Goal: Task Accomplishment & Management: Complete application form

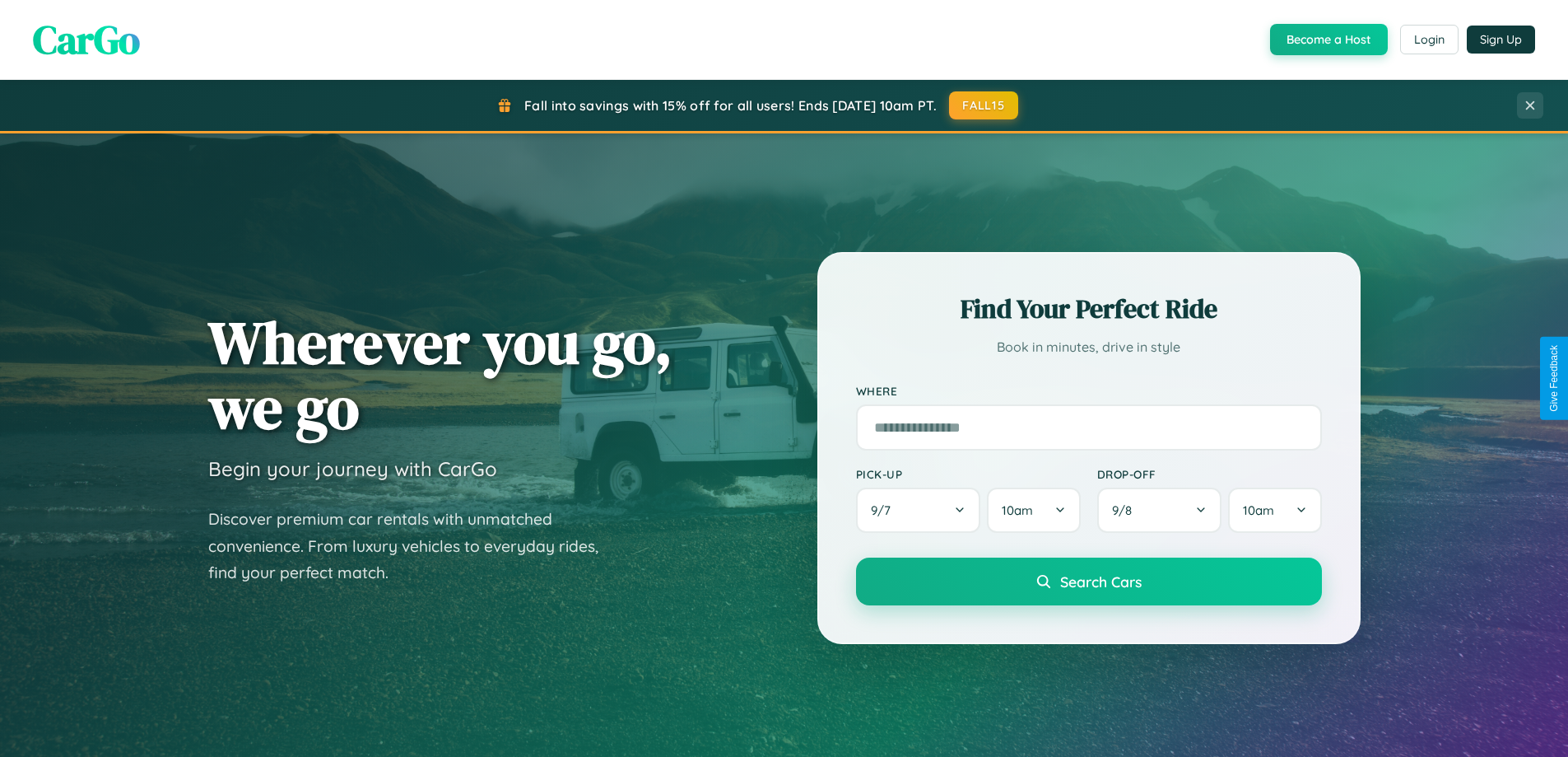
scroll to position [1134, 0]
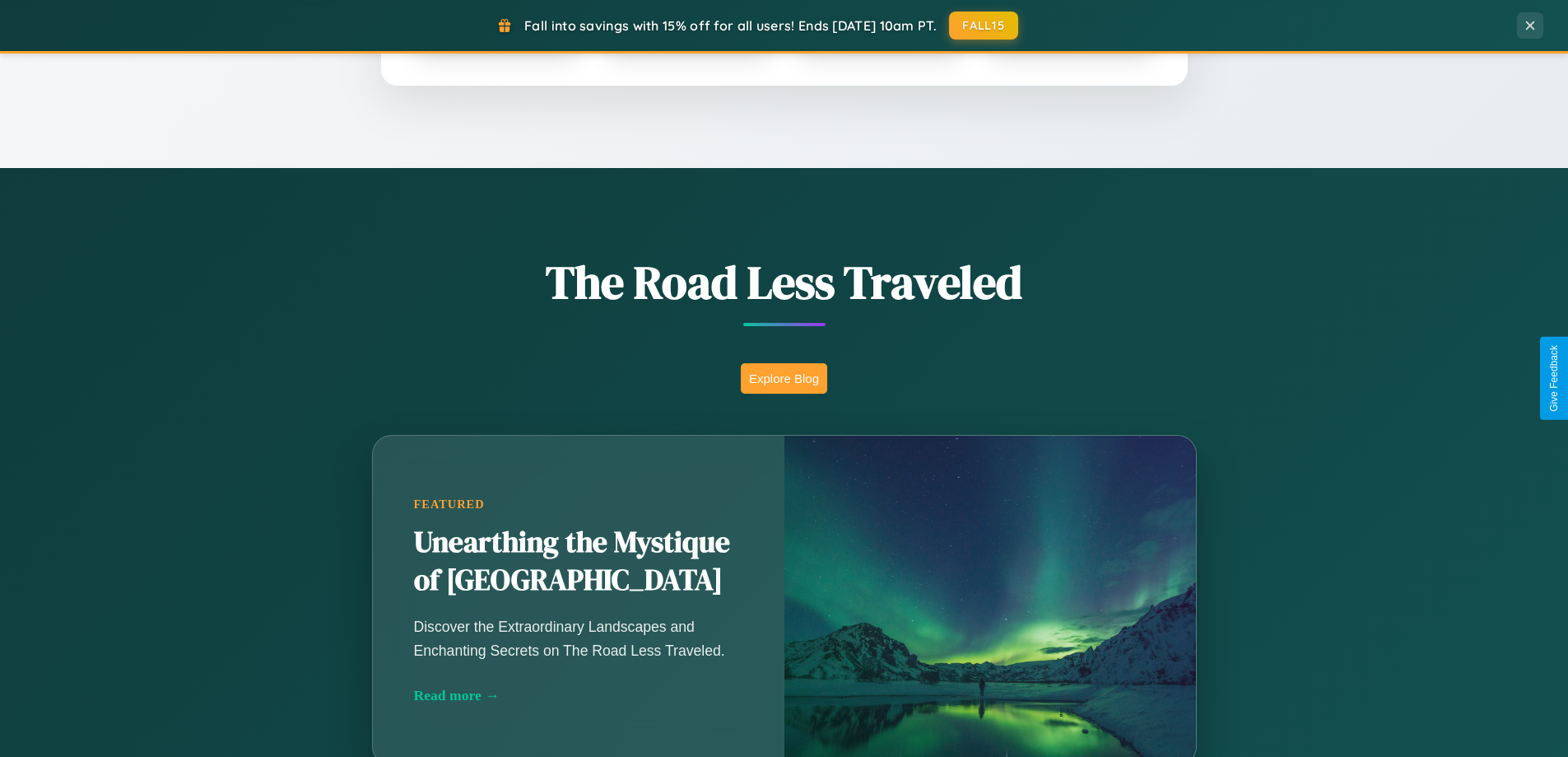
click at [784, 378] on button "Explore Blog" at bounding box center [784, 378] width 87 height 30
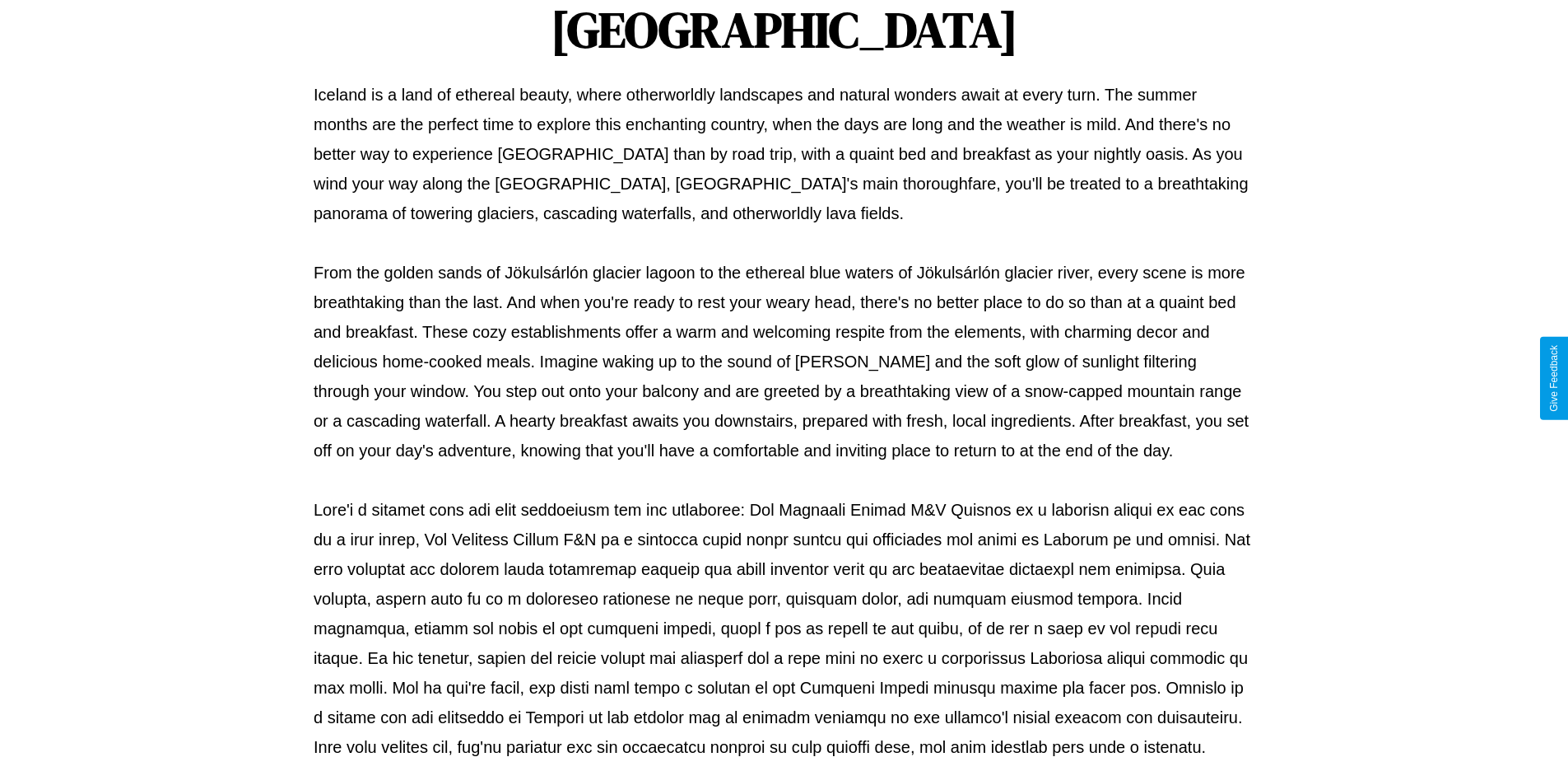
scroll to position [533, 0]
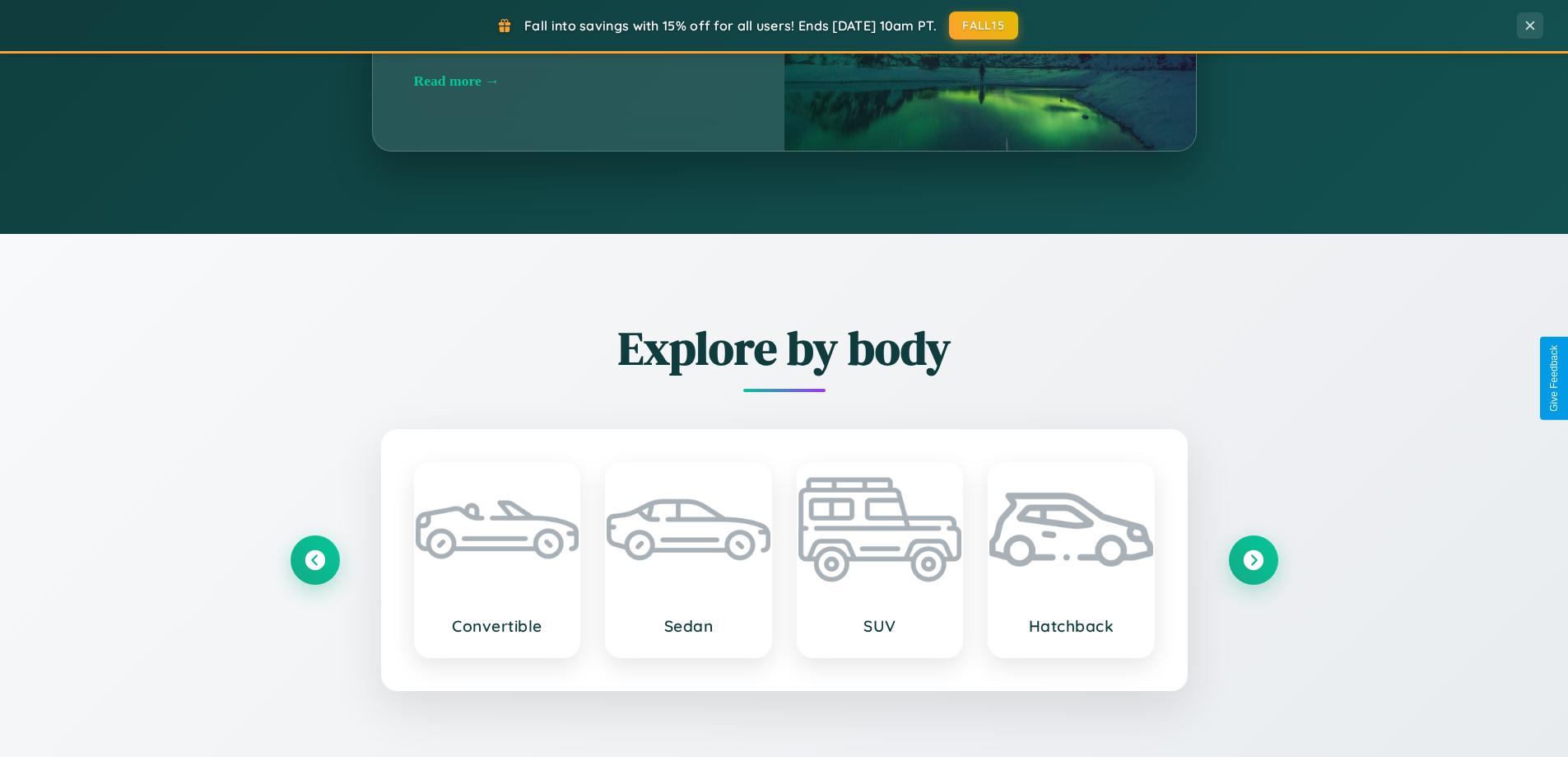
scroll to position [3169, 0]
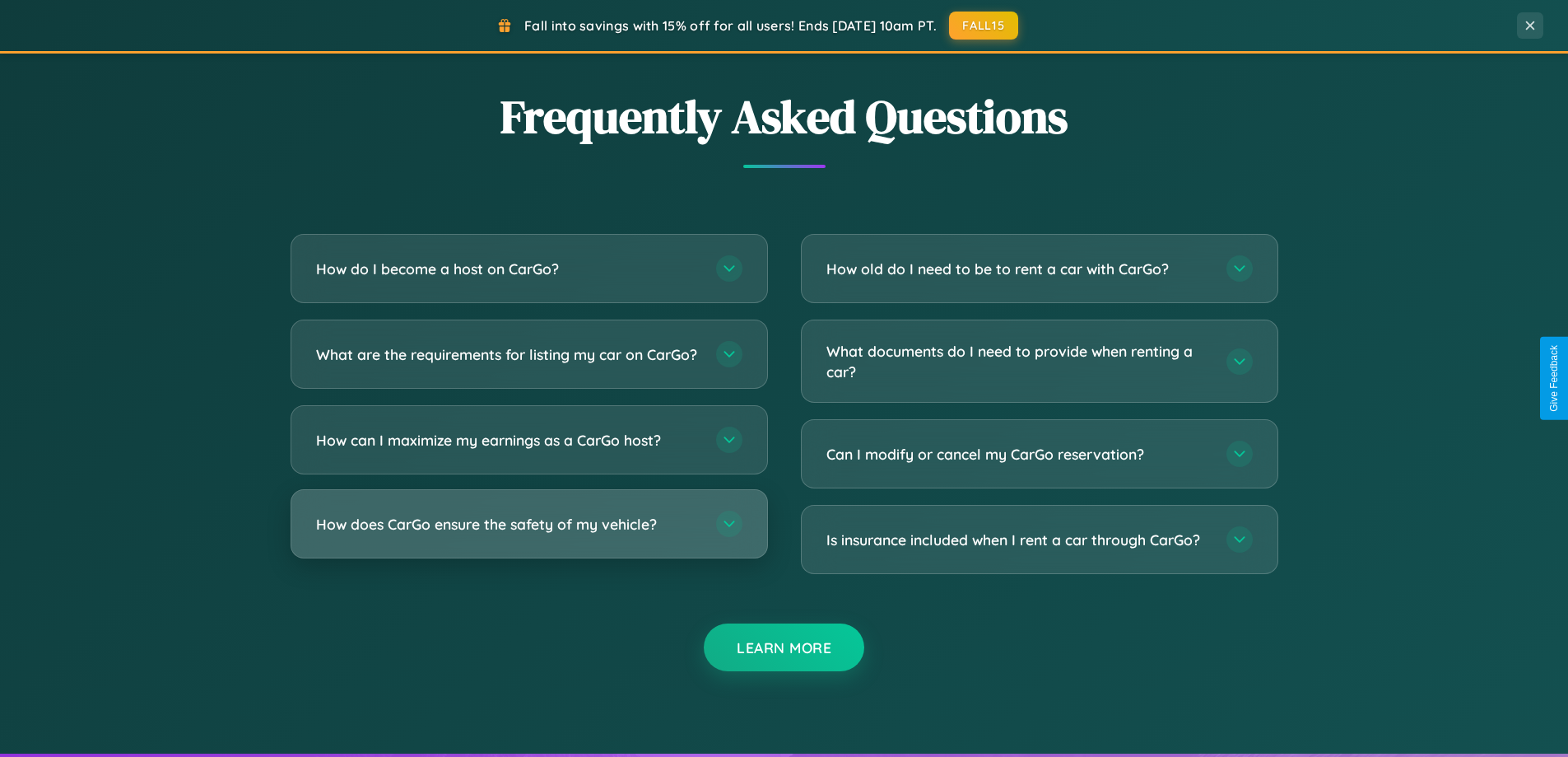
click at [529, 535] on h3 "How does CarGo ensure the safety of my vehicle?" at bounding box center [508, 524] width 384 height 20
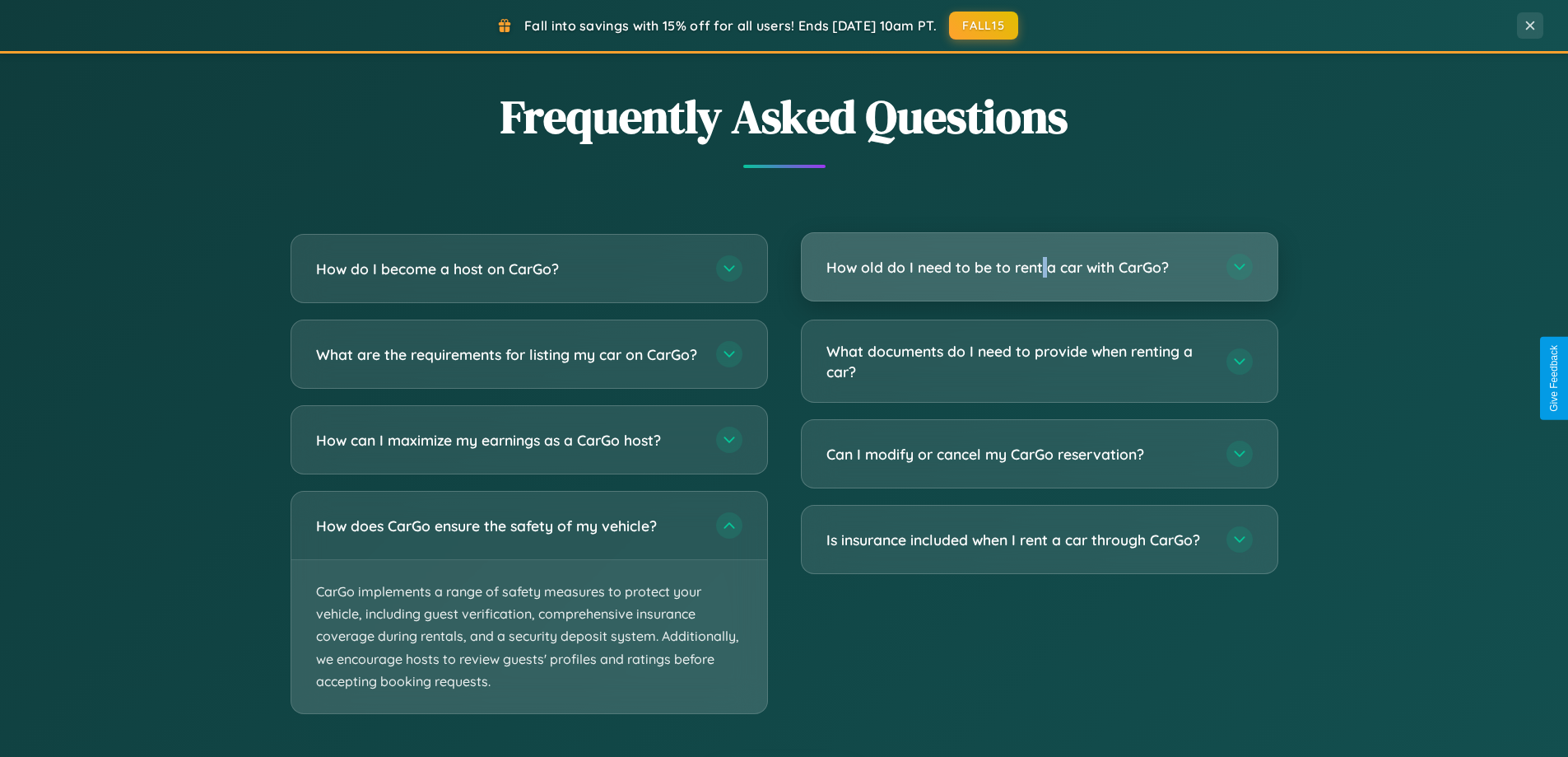
click at [1039, 269] on h3 "How old do I need to be to rent a car with CarGo?" at bounding box center [1018, 267] width 384 height 20
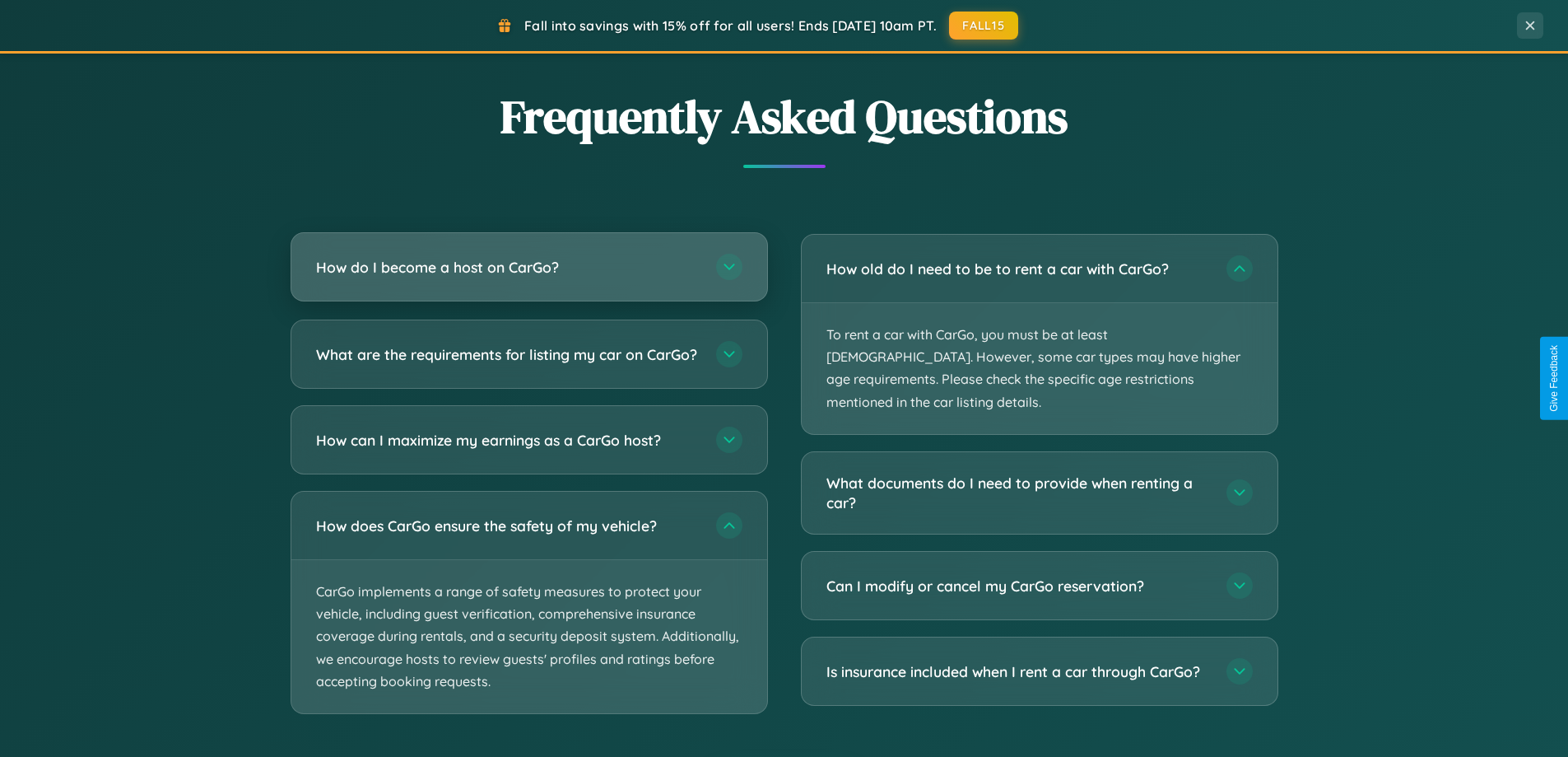
click at [529, 267] on h3 "How do I become a host on CarGo?" at bounding box center [508, 267] width 384 height 20
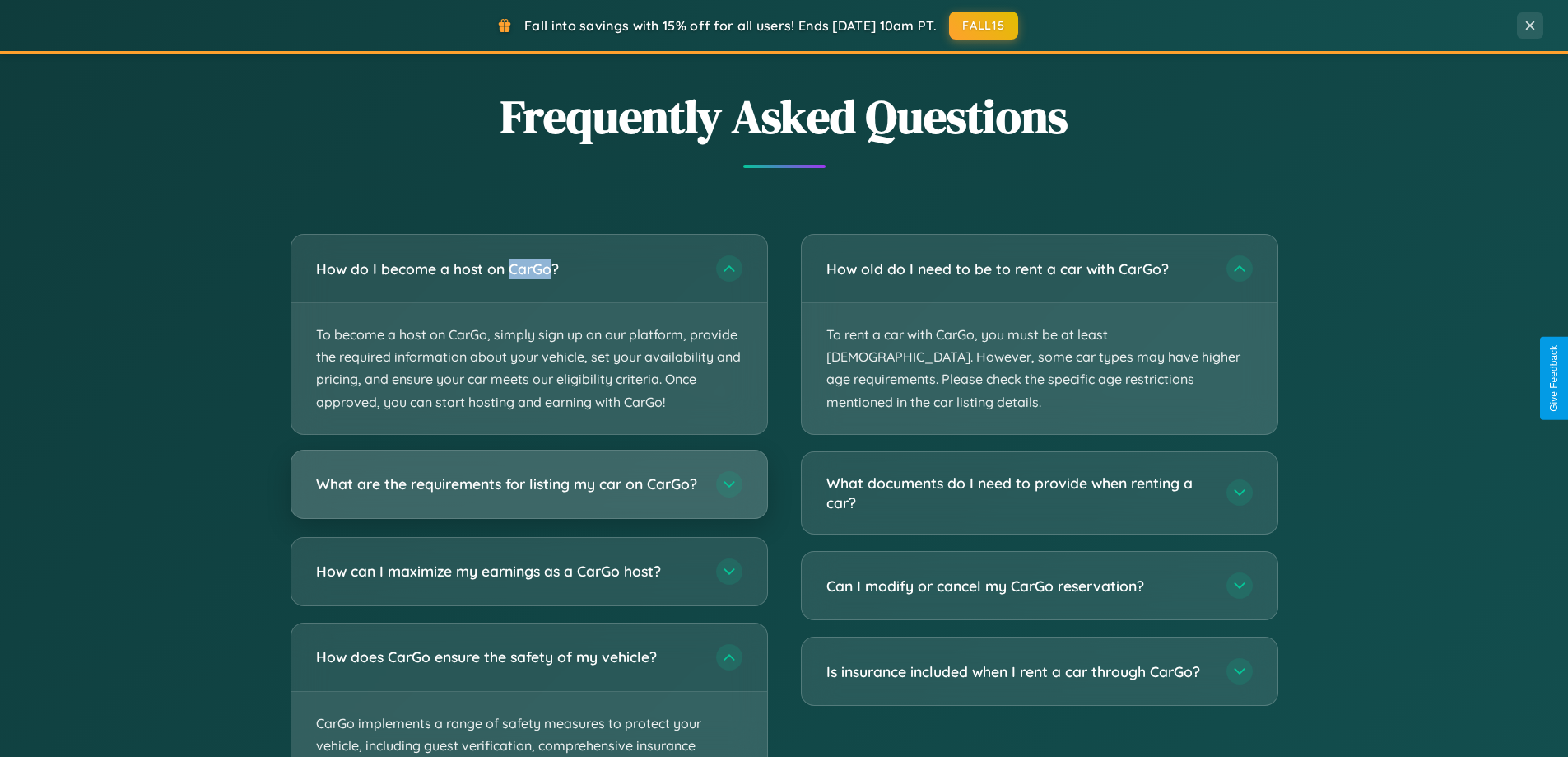
click at [529, 492] on h3 "What are the requirements for listing my car on CarGo?" at bounding box center [508, 483] width 384 height 20
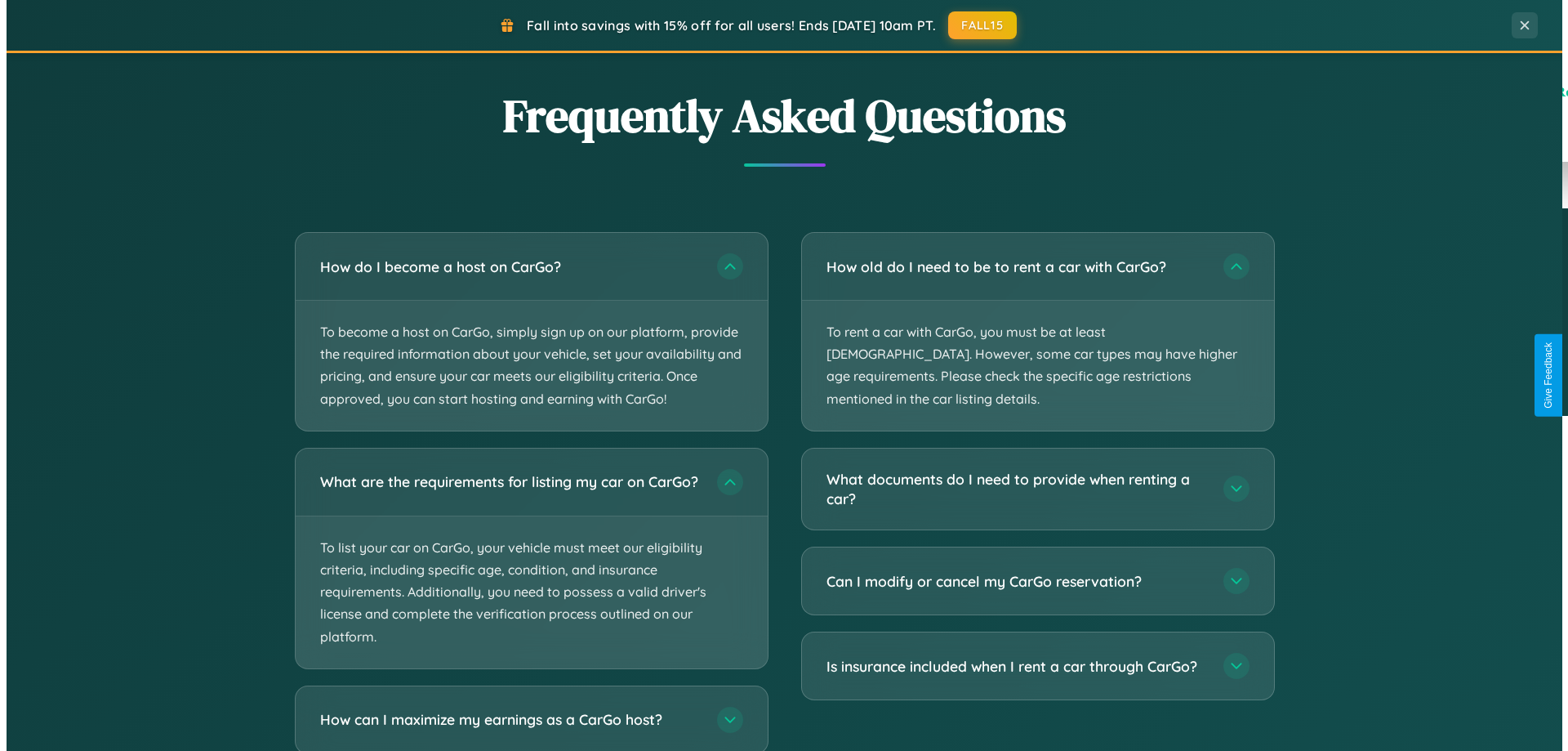
scroll to position [0, 0]
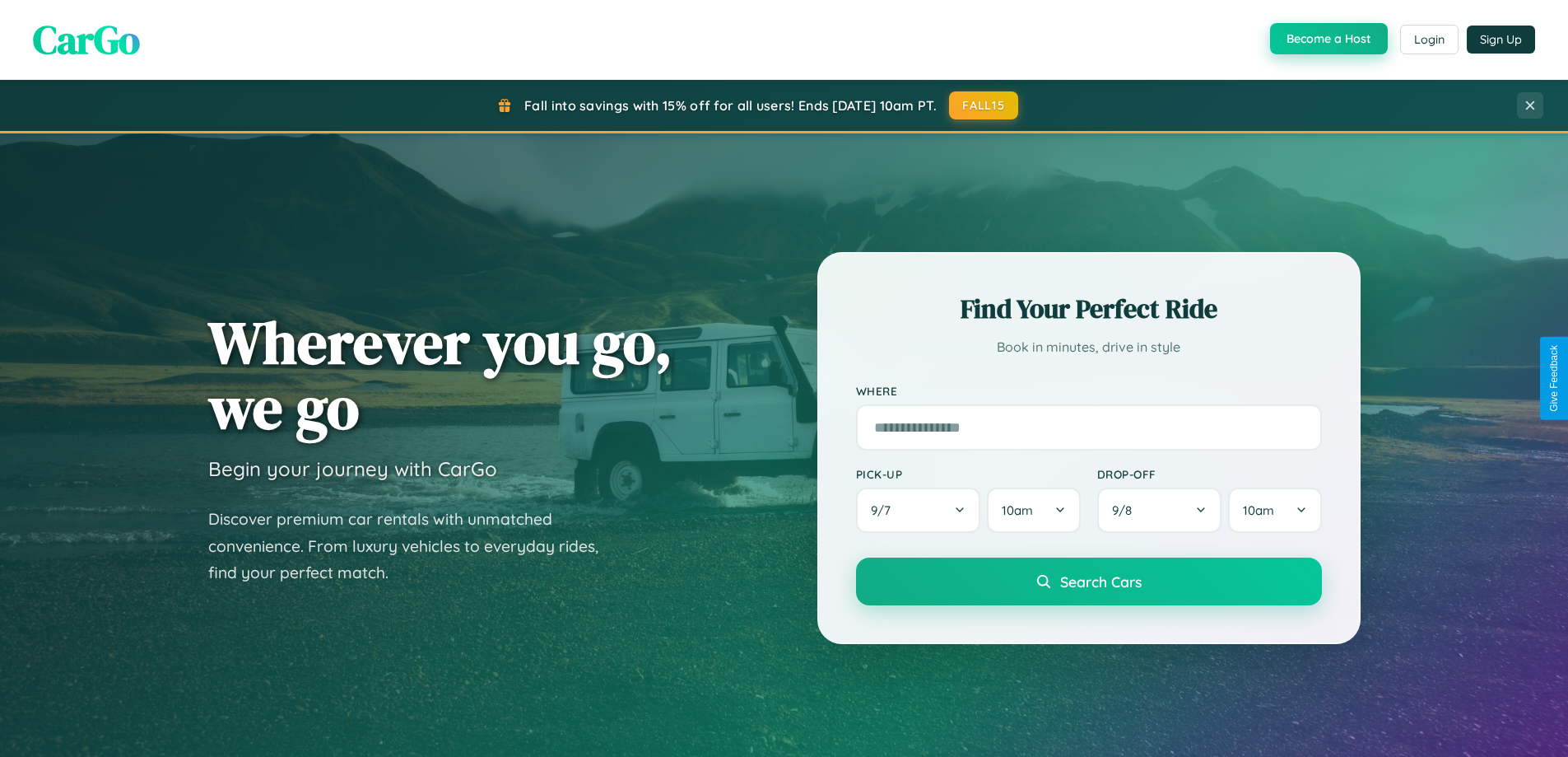
click at [1327, 40] on button "Become a Host" at bounding box center [1329, 38] width 118 height 31
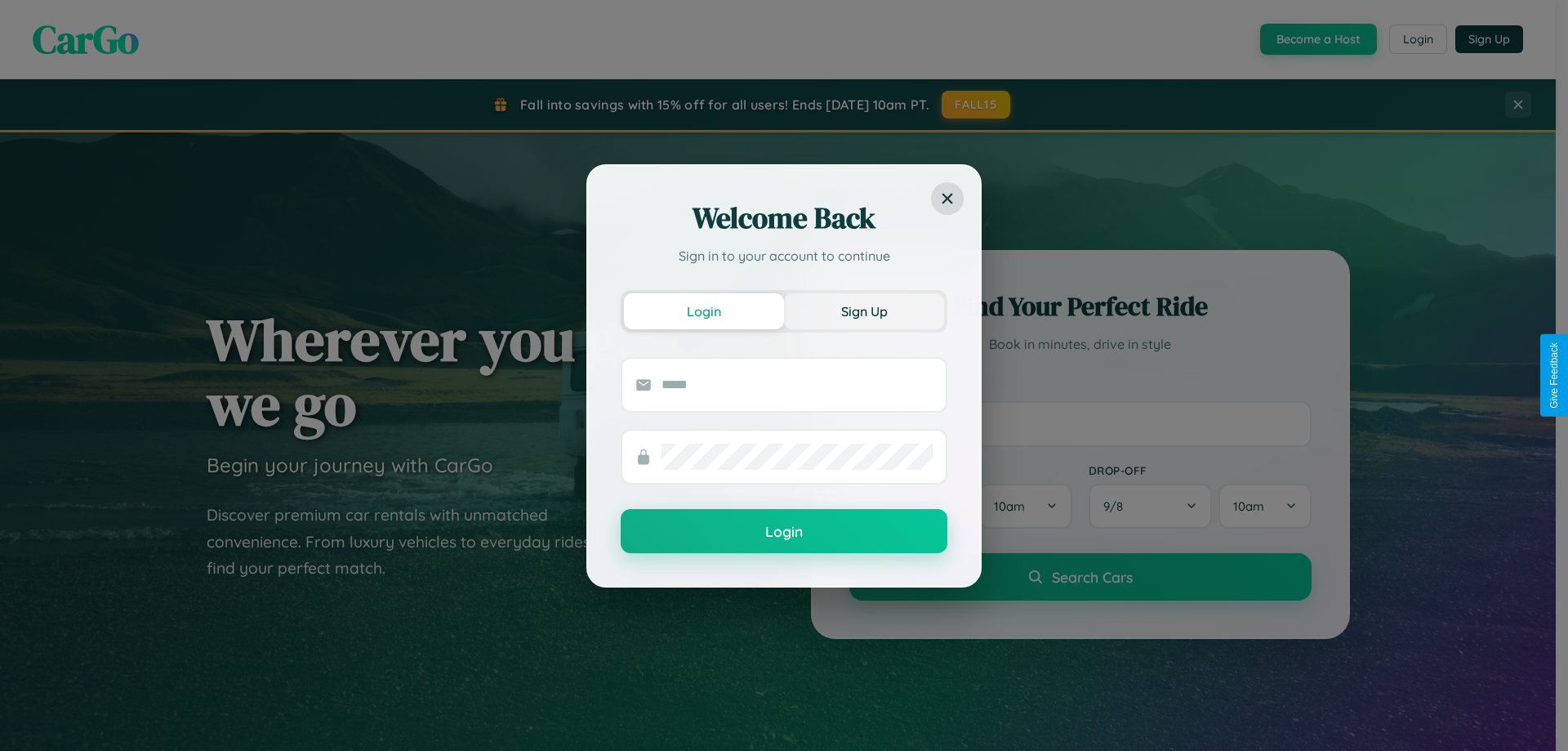
click at [864, 310] on button "Sign Up" at bounding box center [864, 311] width 160 height 36
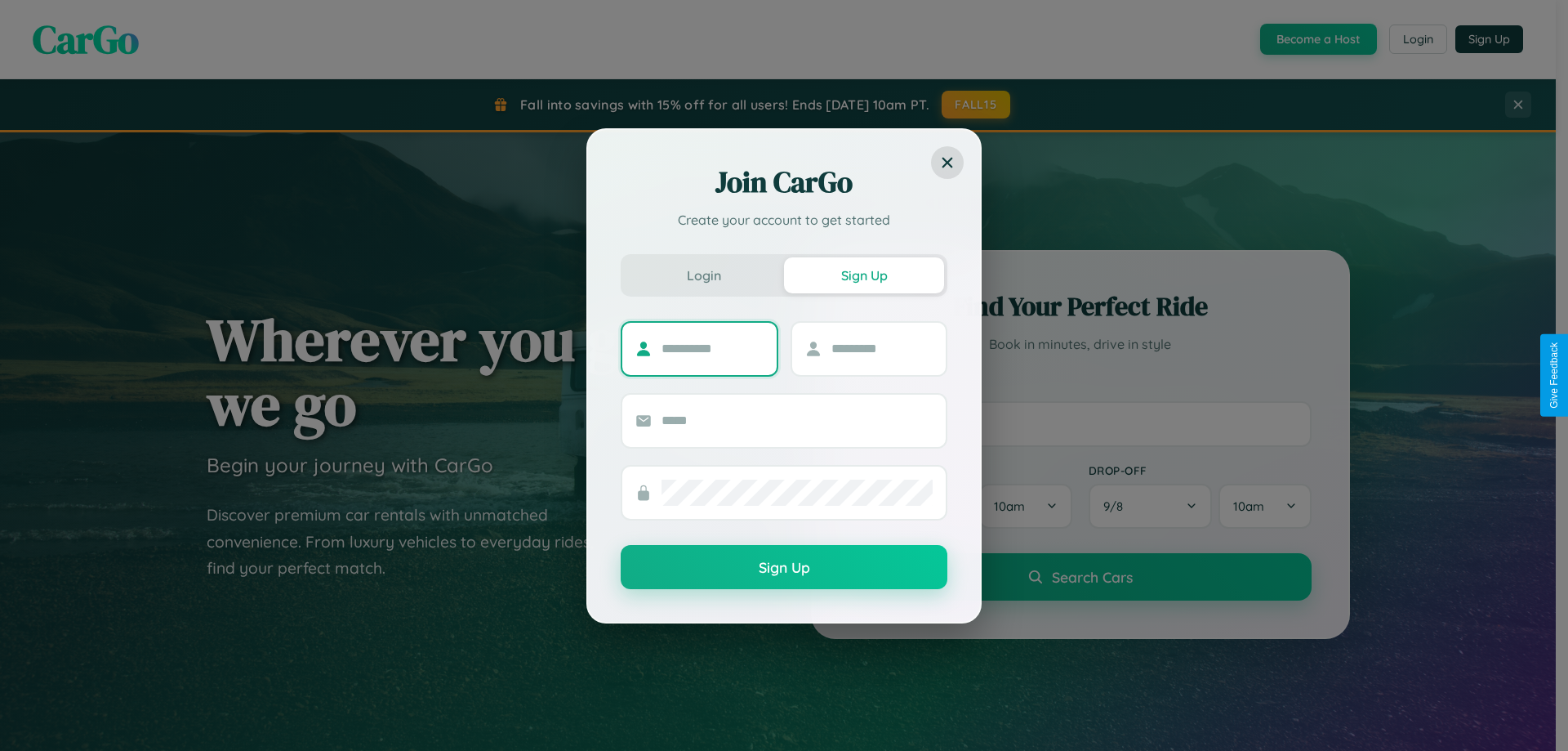
click at [712, 348] on input "text" at bounding box center [713, 349] width 102 height 26
type input "*********"
click at [882, 348] on input "text" at bounding box center [882, 349] width 102 height 26
type input "*******"
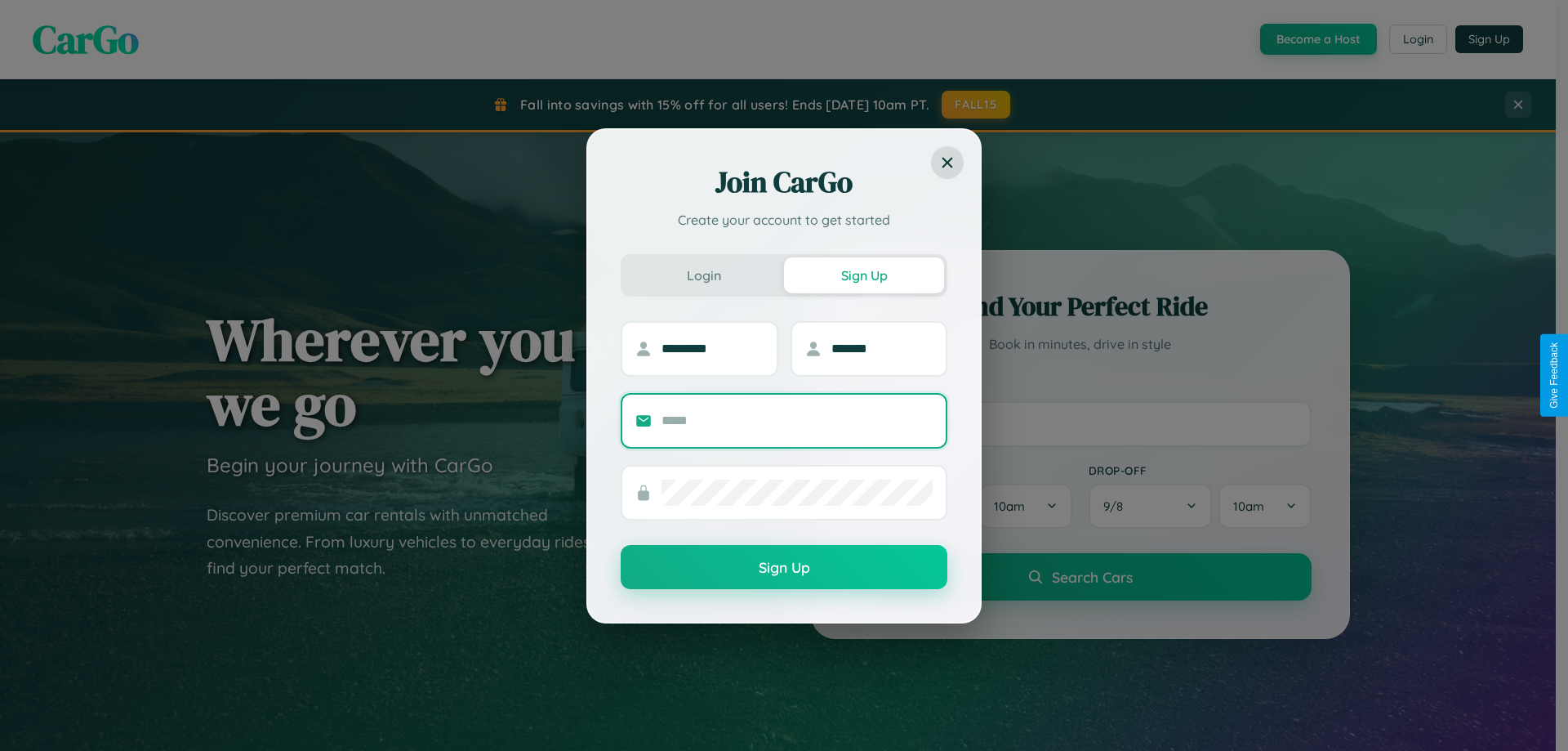
click at [797, 420] on input "text" at bounding box center [797, 421] width 271 height 26
type input "**********"
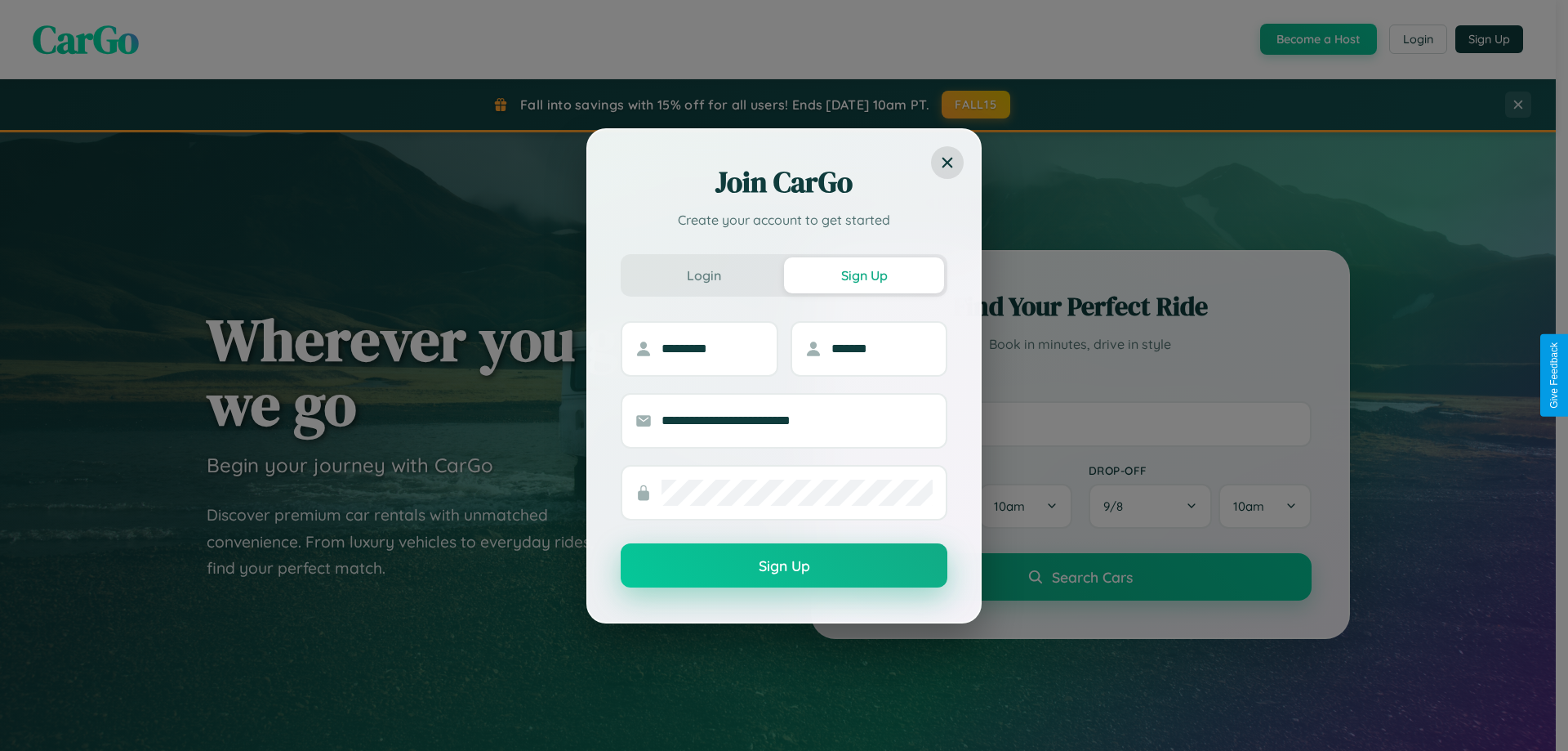
click at [784, 566] on button "Sign Up" at bounding box center [784, 565] width 327 height 44
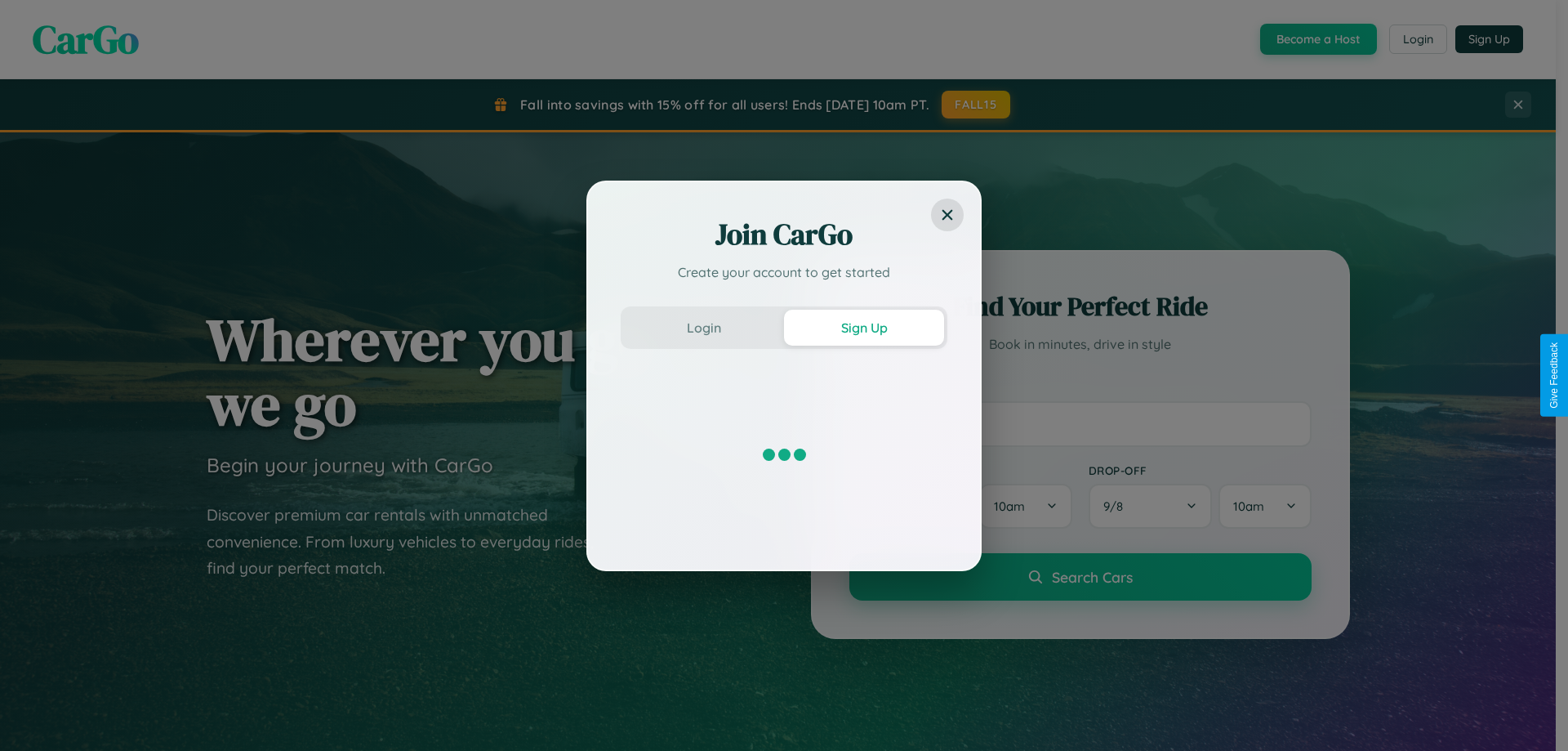
click at [1317, 40] on div "Join CarGo Create your account to get started Login Sign Up" at bounding box center [784, 376] width 1568 height 751
click at [864, 327] on button "Sign Up" at bounding box center [864, 327] width 160 height 36
